Goal: Task Accomplishment & Management: Manage account settings

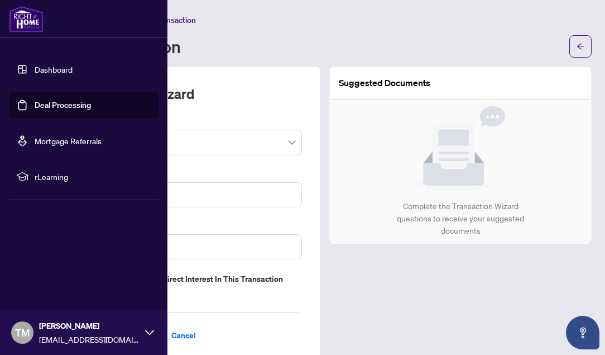
click at [47, 64] on link "Dashboard" at bounding box center [54, 69] width 38 height 10
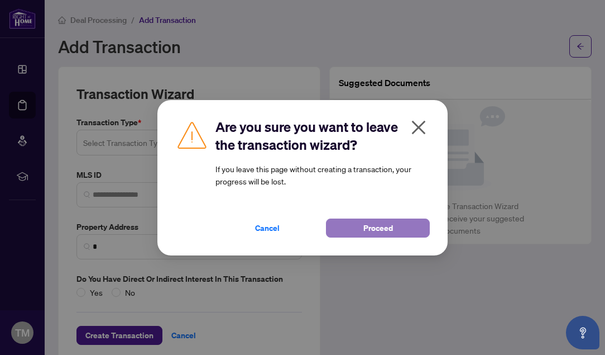
click at [394, 231] on button "Proceed" at bounding box center [378, 227] width 104 height 19
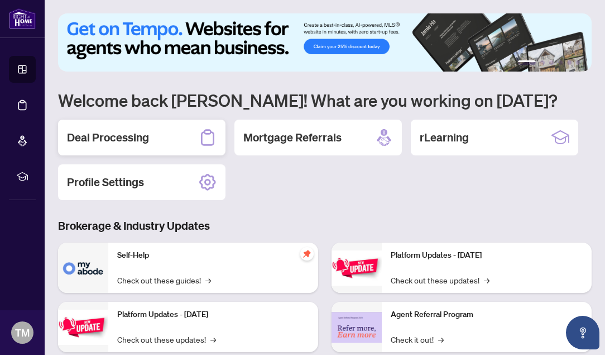
click at [177, 145] on div "Deal Processing" at bounding box center [142, 137] width 168 height 36
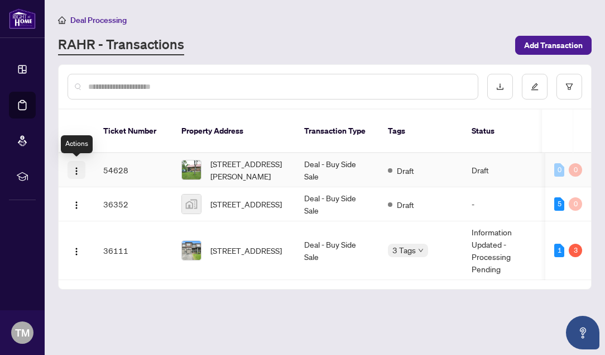
click at [74, 171] on img "button" at bounding box center [76, 170] width 9 height 9
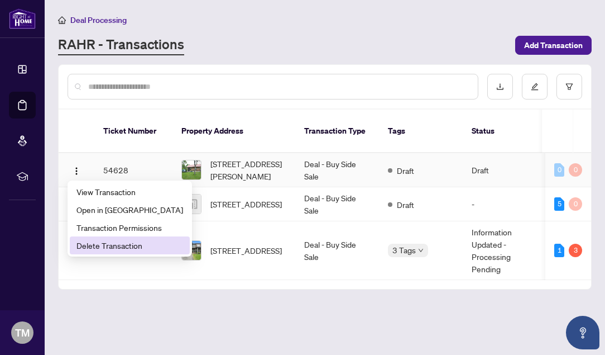
click at [140, 242] on span "Delete Transaction" at bounding box center [129, 245] width 107 height 12
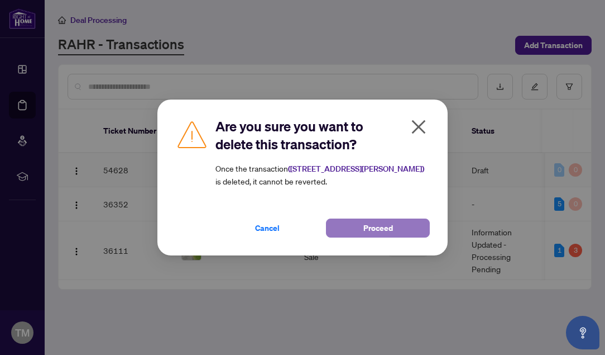
click at [347, 233] on button "Proceed" at bounding box center [378, 227] width 104 height 19
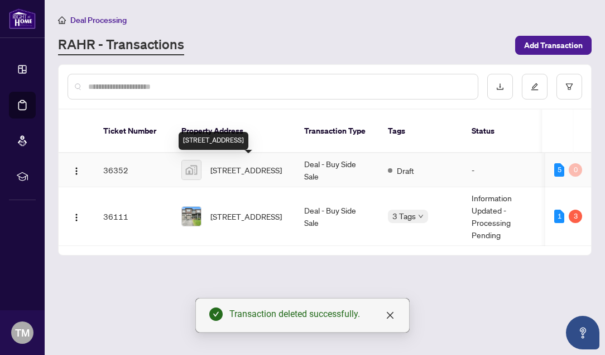
click at [227, 176] on span "[STREET_ADDRESS]" at bounding box center [245, 170] width 71 height 12
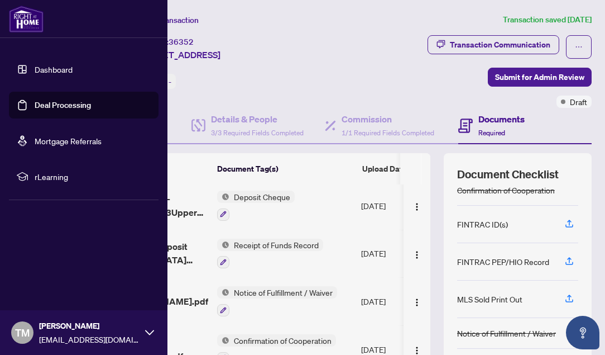
click at [60, 69] on link "Dashboard" at bounding box center [54, 69] width 38 height 10
